Goal: Information Seeking & Learning: Learn about a topic

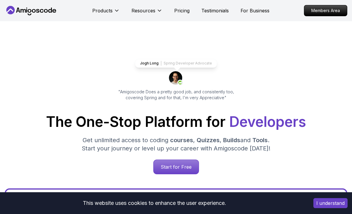
click at [330, 208] on button "I understand" at bounding box center [330, 203] width 34 height 10
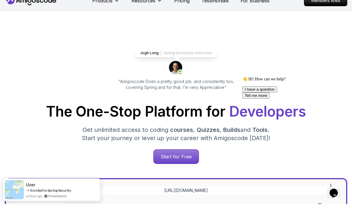
scroll to position [16, 0]
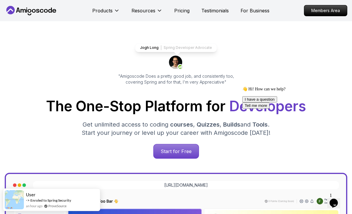
click at [333, 11] on p "Members Area" at bounding box center [325, 10] width 43 height 11
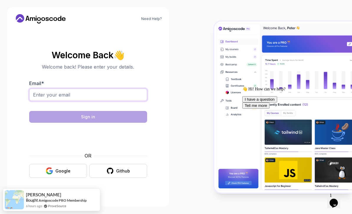
click at [80, 93] on input "Email *" at bounding box center [88, 95] width 118 height 12
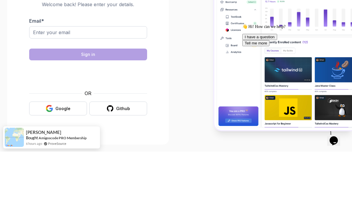
click at [238, 22] on img at bounding box center [283, 107] width 138 height 171
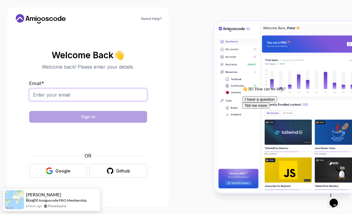
click at [63, 89] on input "Email *" at bounding box center [88, 95] width 118 height 12
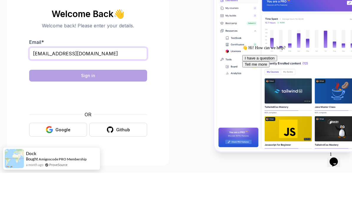
type input "firas15404@gmail.com"
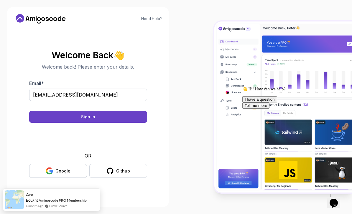
click at [63, 111] on button "Sign in" at bounding box center [88, 117] width 118 height 12
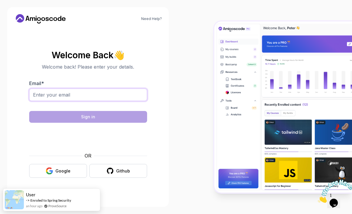
click at [49, 101] on input "Email *" at bounding box center [88, 95] width 118 height 12
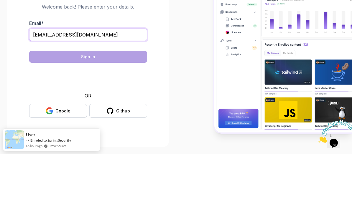
type input "[EMAIL_ADDRESS][DOMAIN_NAME]"
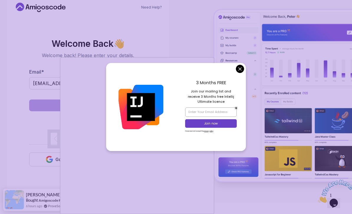
click at [147, 115] on img at bounding box center [140, 107] width 45 height 45
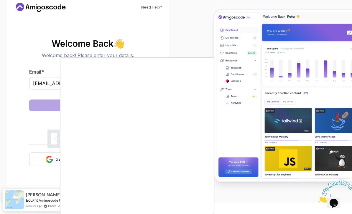
click at [241, 80] on div at bounding box center [176, 107] width 352 height 214
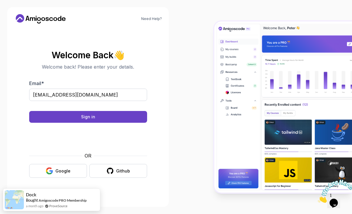
click at [58, 111] on button "Sign in" at bounding box center [88, 117] width 118 height 12
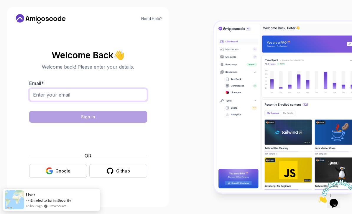
click at [45, 101] on input "Email *" at bounding box center [88, 95] width 118 height 12
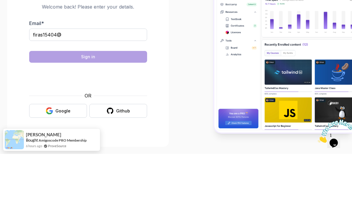
click at [240, 22] on img at bounding box center [283, 107] width 138 height 171
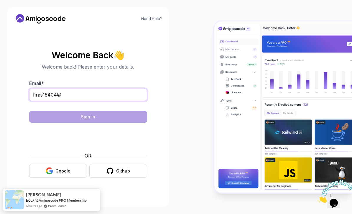
click at [65, 91] on input "firas15404@" at bounding box center [88, 95] width 118 height 12
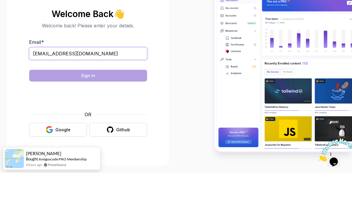
type input "[EMAIL_ADDRESS][DOMAIN_NAME]"
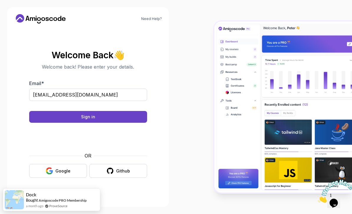
click at [64, 111] on button "Sign in" at bounding box center [88, 117] width 118 height 12
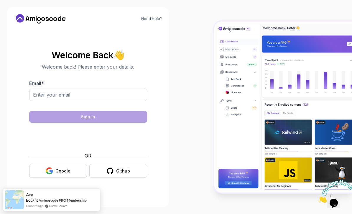
click at [56, 168] on div "Google" at bounding box center [62, 171] width 15 height 6
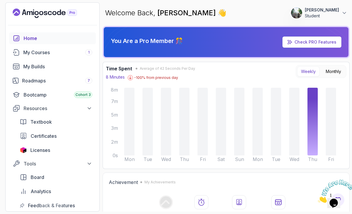
click at [47, 53] on div "My Courses 1" at bounding box center [57, 52] width 69 height 7
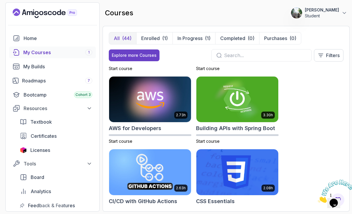
click at [199, 39] on p "In Progress" at bounding box center [189, 38] width 25 height 7
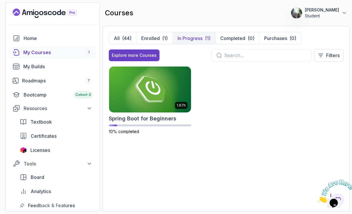
click at [175, 90] on img at bounding box center [150, 90] width 82 height 46
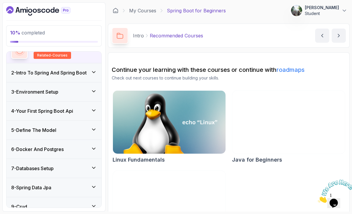
scroll to position [72, 0]
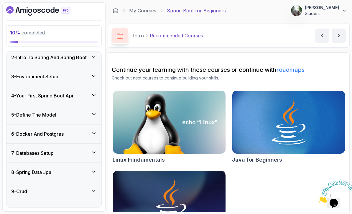
click at [41, 61] on div "2 - Intro To Spring And Spring Boot" at bounding box center [53, 57] width 95 height 19
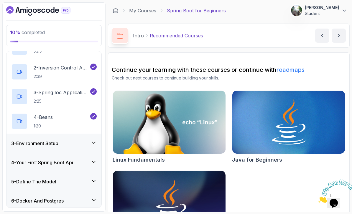
scroll to position [54, 0]
click at [42, 146] on h3 "3 - Environment Setup" at bounding box center [34, 144] width 47 height 7
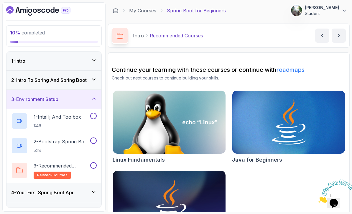
scroll to position [0, 0]
click at [92, 120] on button "1 - Intellij And Toolbox 1:46" at bounding box center [53, 121] width 85 height 16
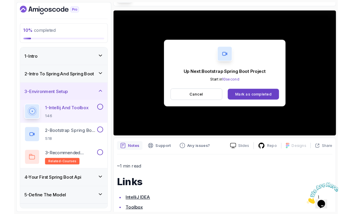
scroll to position [50, 0]
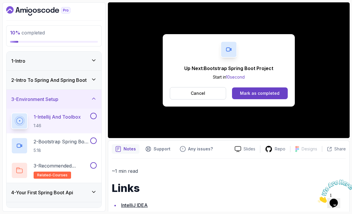
click at [274, 94] on div "Mark as completed" at bounding box center [259, 93] width 39 height 6
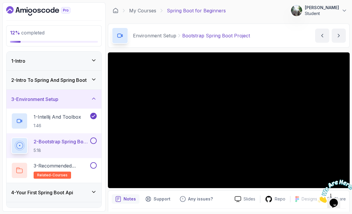
click at [343, 180] on div at bounding box center [334, 191] width 32 height 23
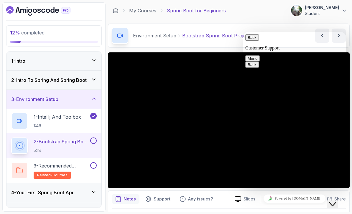
click at [339, 42] on div "Back Customer Support Menu" at bounding box center [294, 47] width 98 height 27
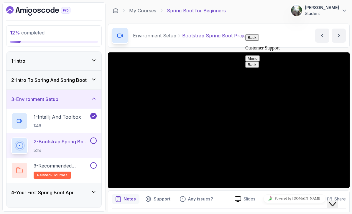
click at [336, 201] on icon "Close Chat This icon closes the chat window." at bounding box center [332, 204] width 7 height 7
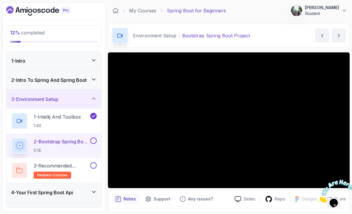
scroll to position [5, 0]
click at [343, 180] on div at bounding box center [334, 191] width 32 height 23
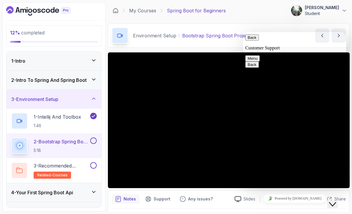
click at [336, 201] on icon "Close Chat This icon closes the chat window." at bounding box center [332, 204] width 7 height 7
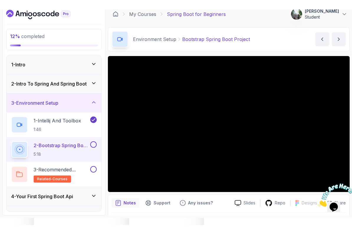
scroll to position [0, 0]
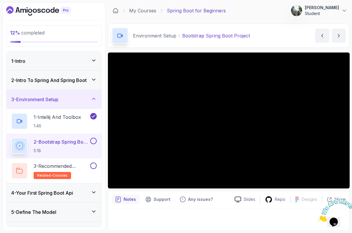
click at [15, 214] on html "12 % completed 1 - Intro 2 - Intro To Spring And Spring Boot 3 - Environment Se…" at bounding box center [176, 116] width 352 height 233
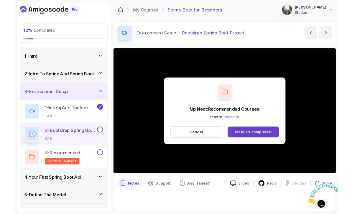
scroll to position [0, 0]
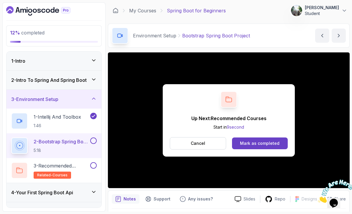
click at [260, 144] on div "Mark as completed" at bounding box center [259, 144] width 39 height 6
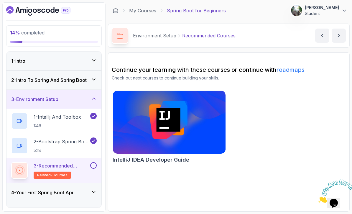
scroll to position [15, 0]
click at [177, 101] on img at bounding box center [169, 122] width 113 height 63
click at [82, 189] on div "4 - Your First Spring Boot Api" at bounding box center [53, 192] width 85 height 7
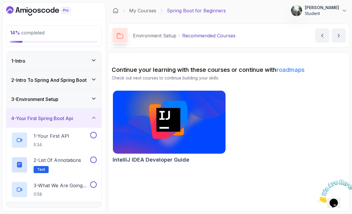
click at [80, 132] on div "1 - Your First API 5:34" at bounding box center [50, 140] width 78 height 16
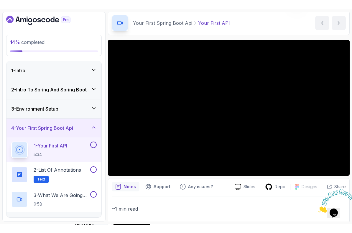
scroll to position [9, 0]
